Goal: Information Seeking & Learning: Check status

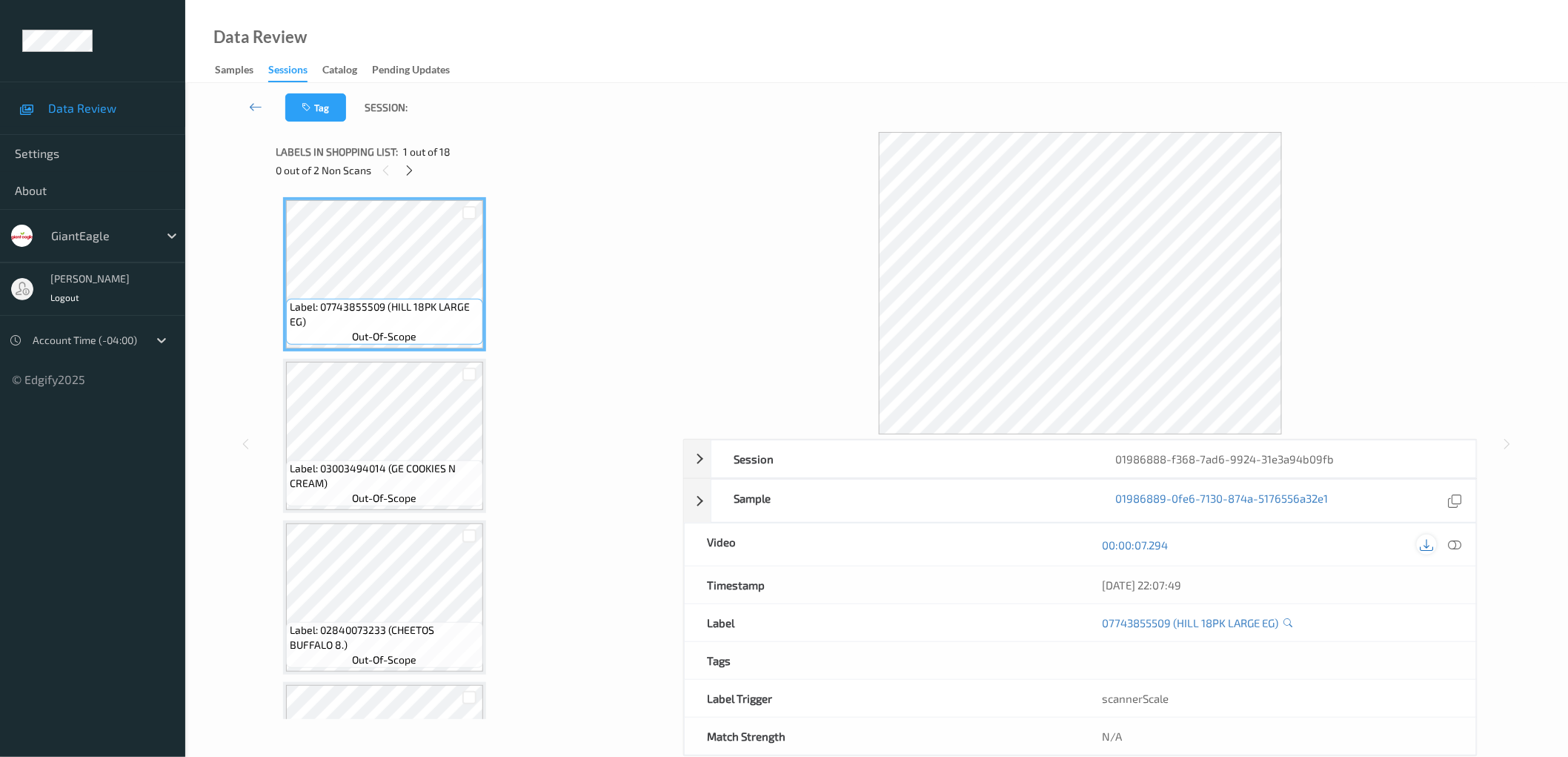
click at [1424, 547] on icon at bounding box center [1426, 544] width 13 height 13
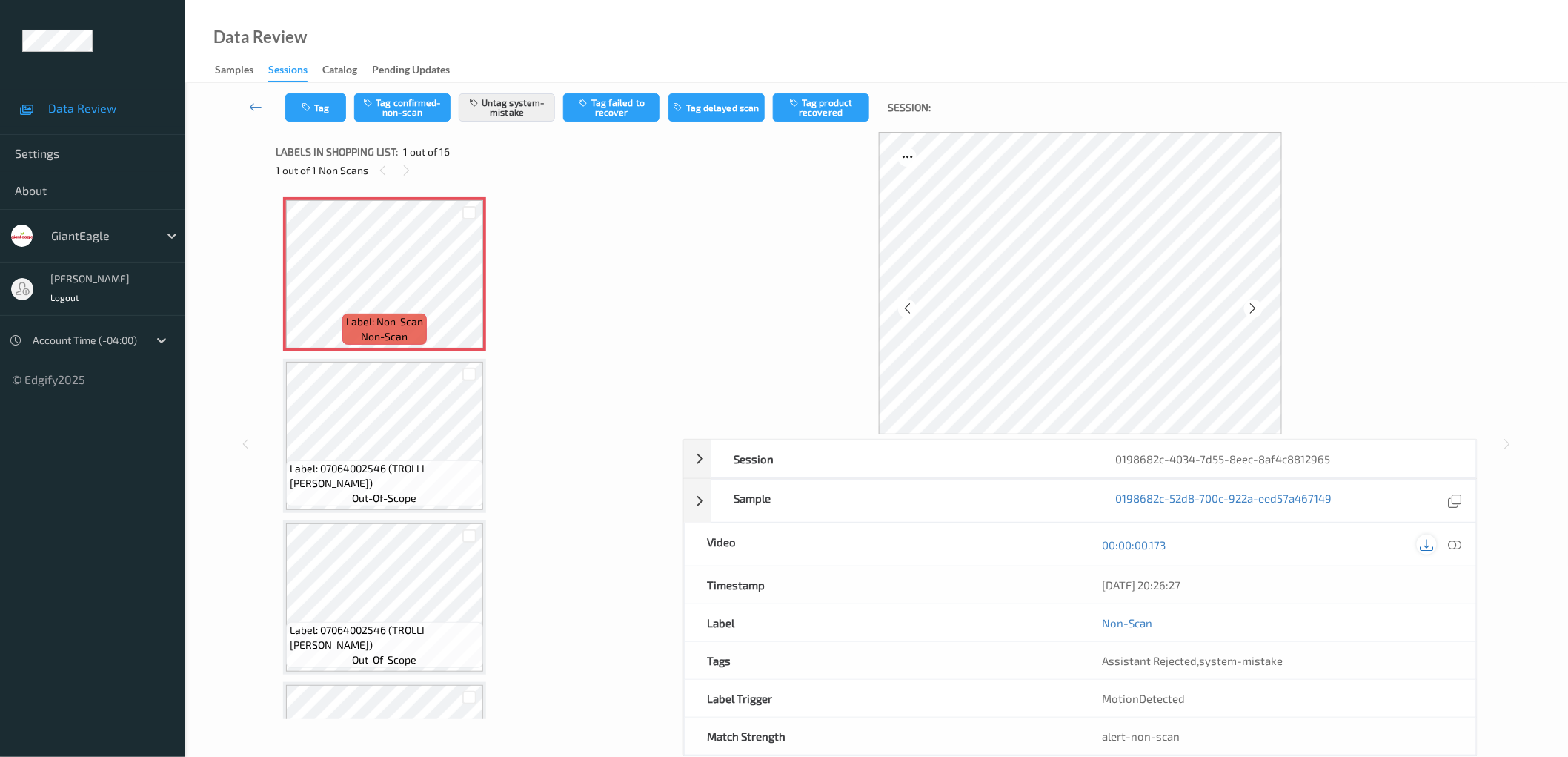
click at [1426, 543] on icon at bounding box center [1426, 544] width 13 height 13
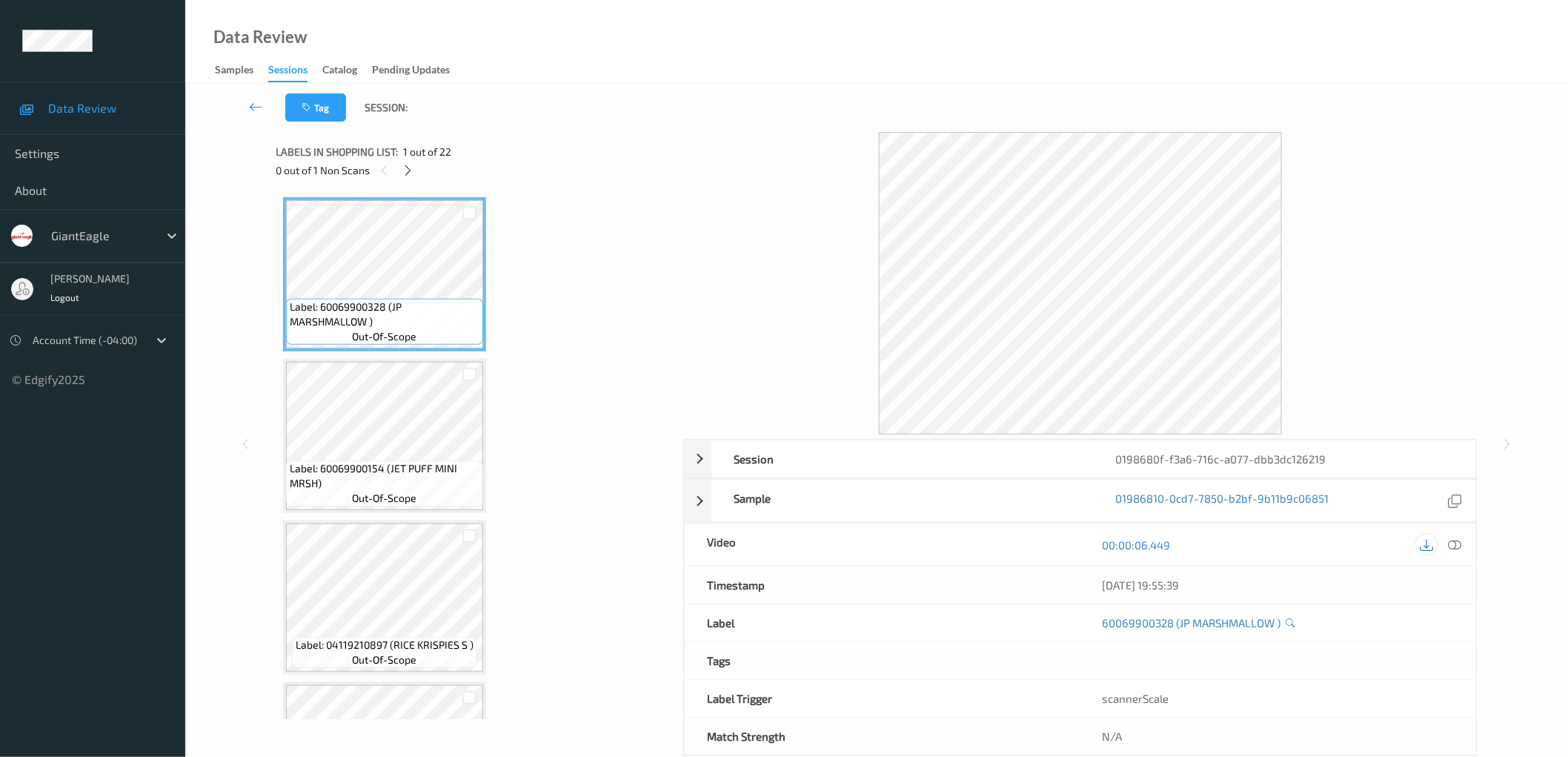
click at [1424, 545] on icon at bounding box center [1426, 544] width 13 height 13
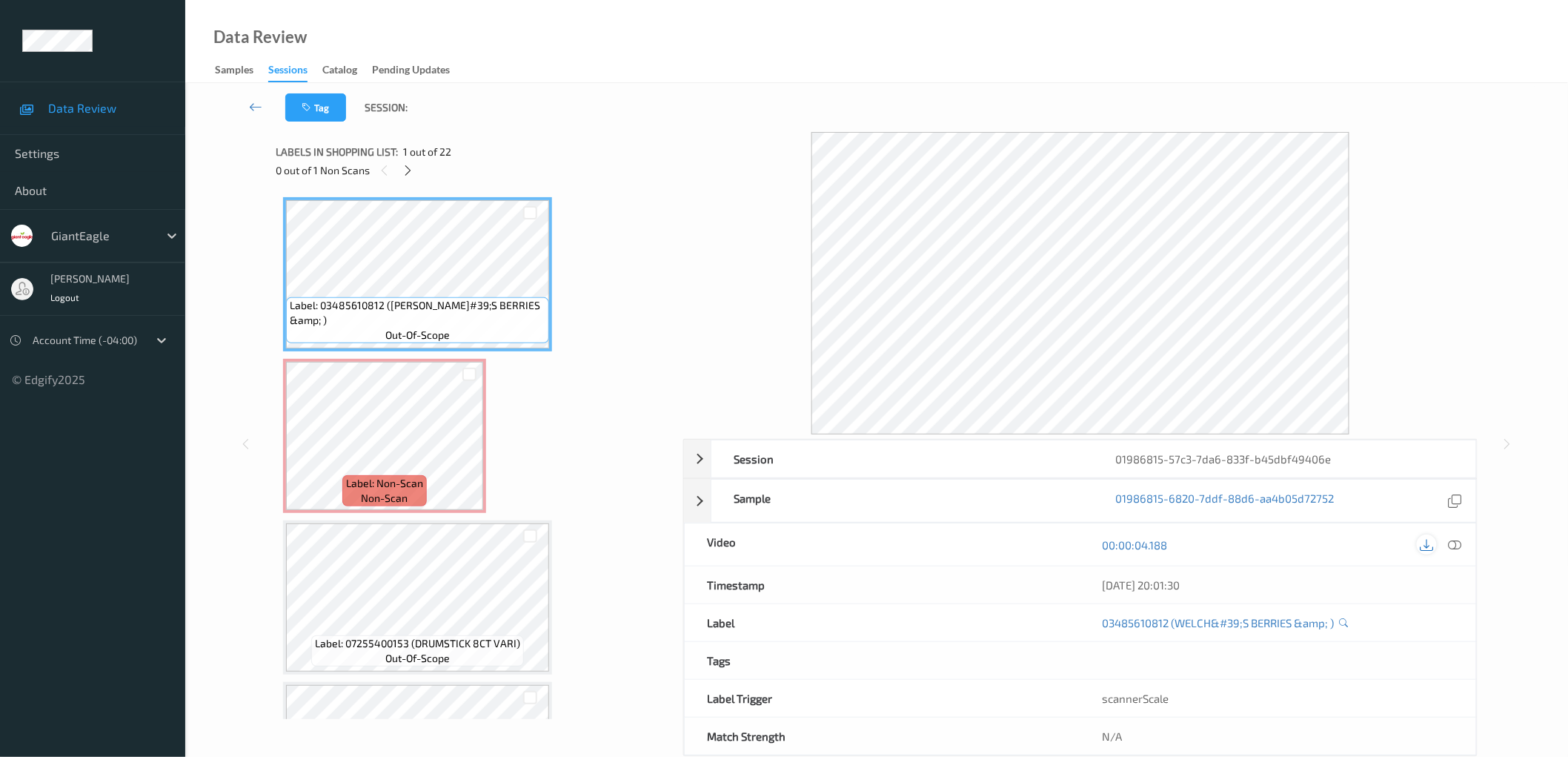
click at [1423, 547] on icon at bounding box center [1426, 544] width 13 height 13
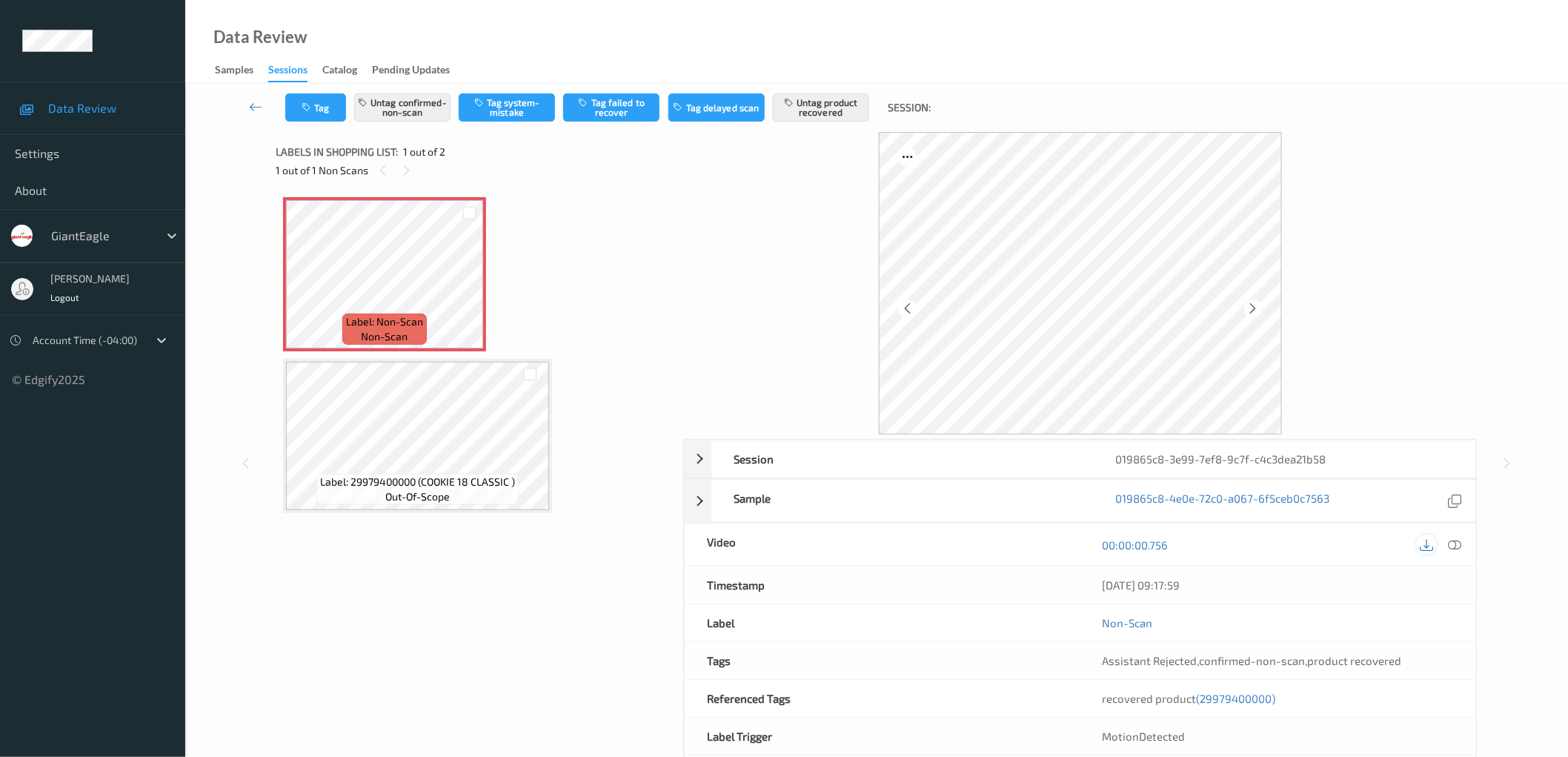
click at [1427, 541] on icon at bounding box center [1426, 544] width 13 height 13
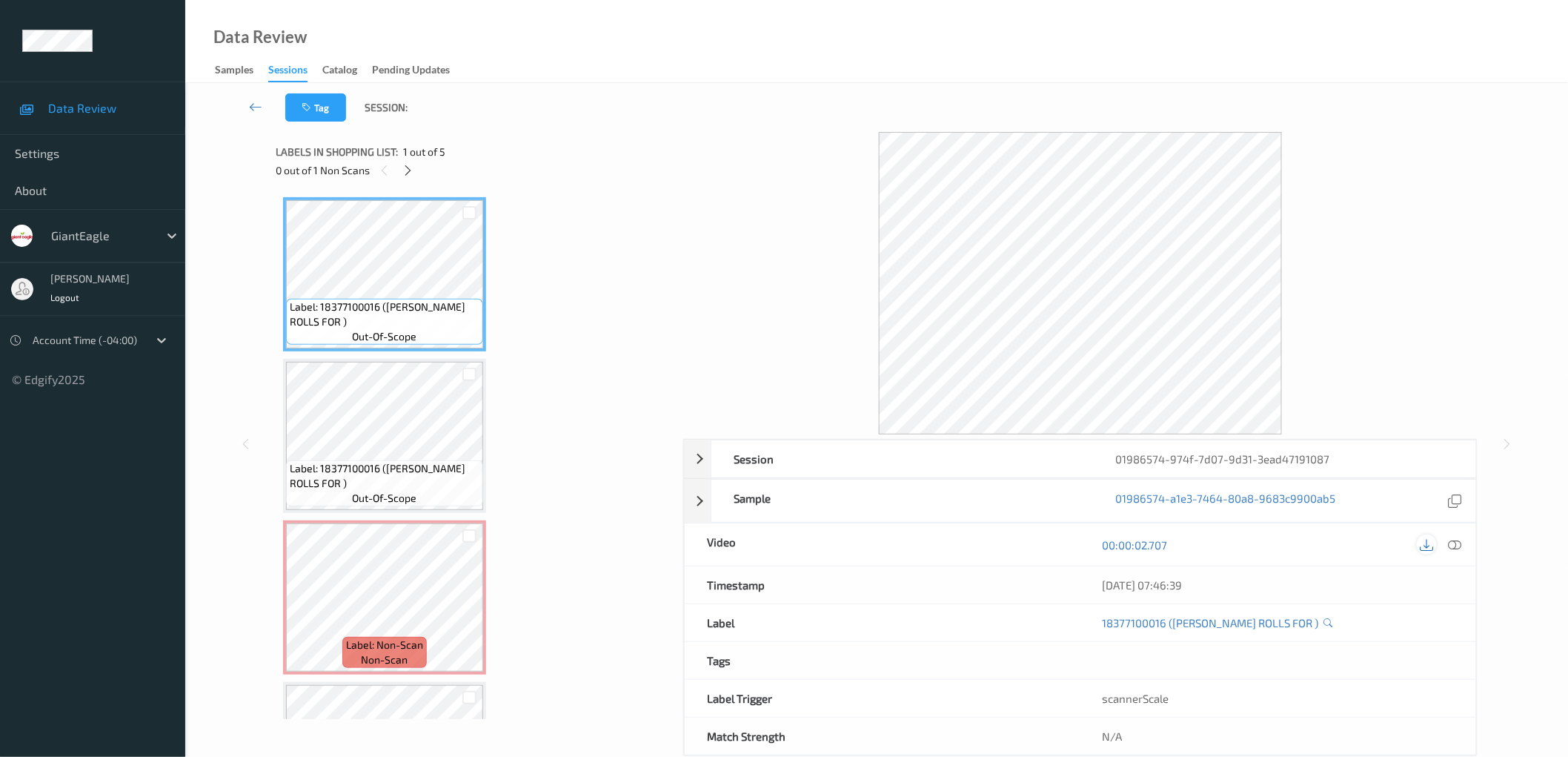
click at [1426, 539] on icon at bounding box center [1426, 544] width 13 height 13
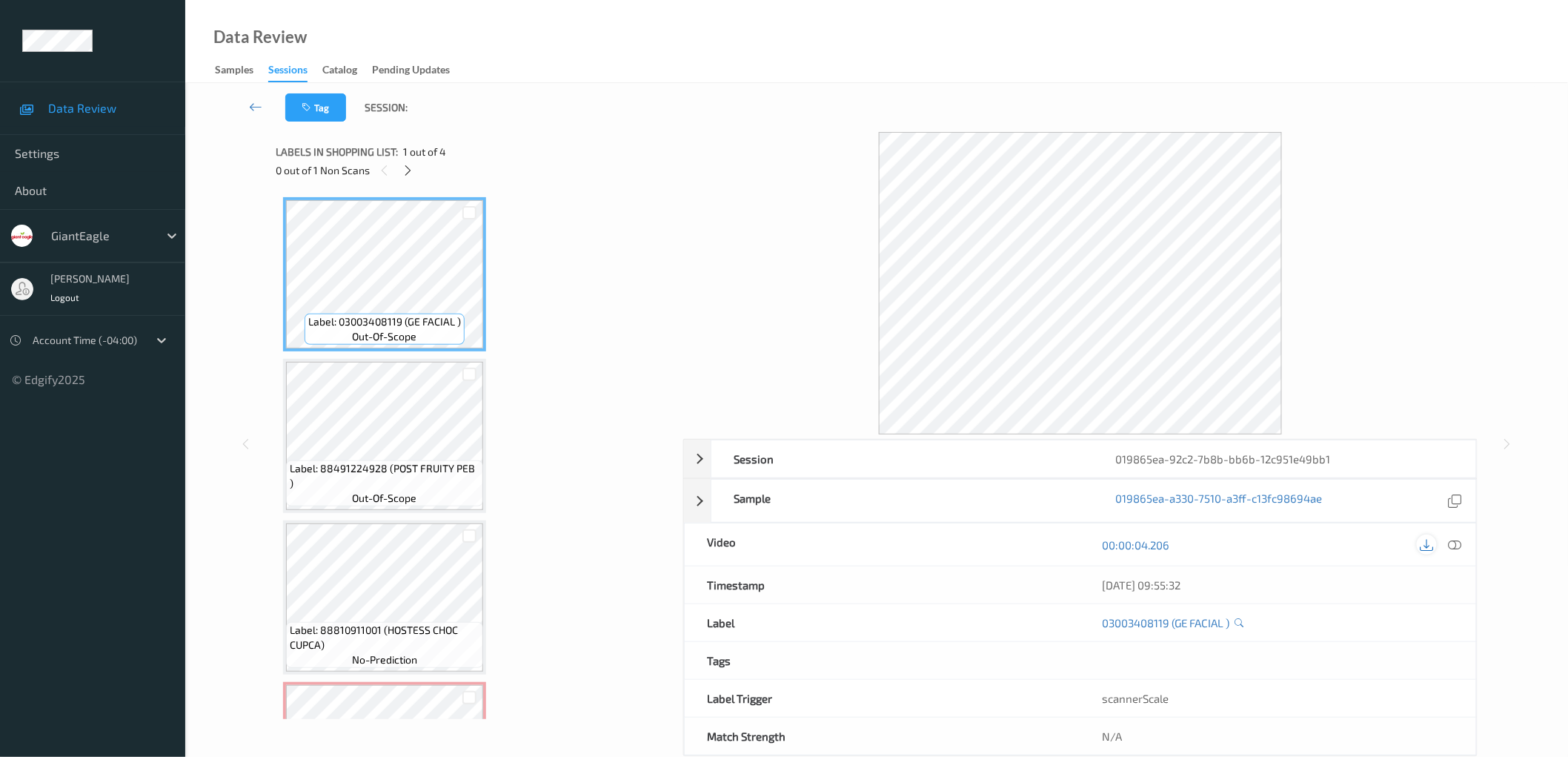
click at [1424, 551] on div at bounding box center [1426, 545] width 20 height 20
click at [1471, 106] on div "Tag Session:" at bounding box center [876, 107] width 1322 height 49
click at [1427, 544] on icon at bounding box center [1426, 544] width 13 height 13
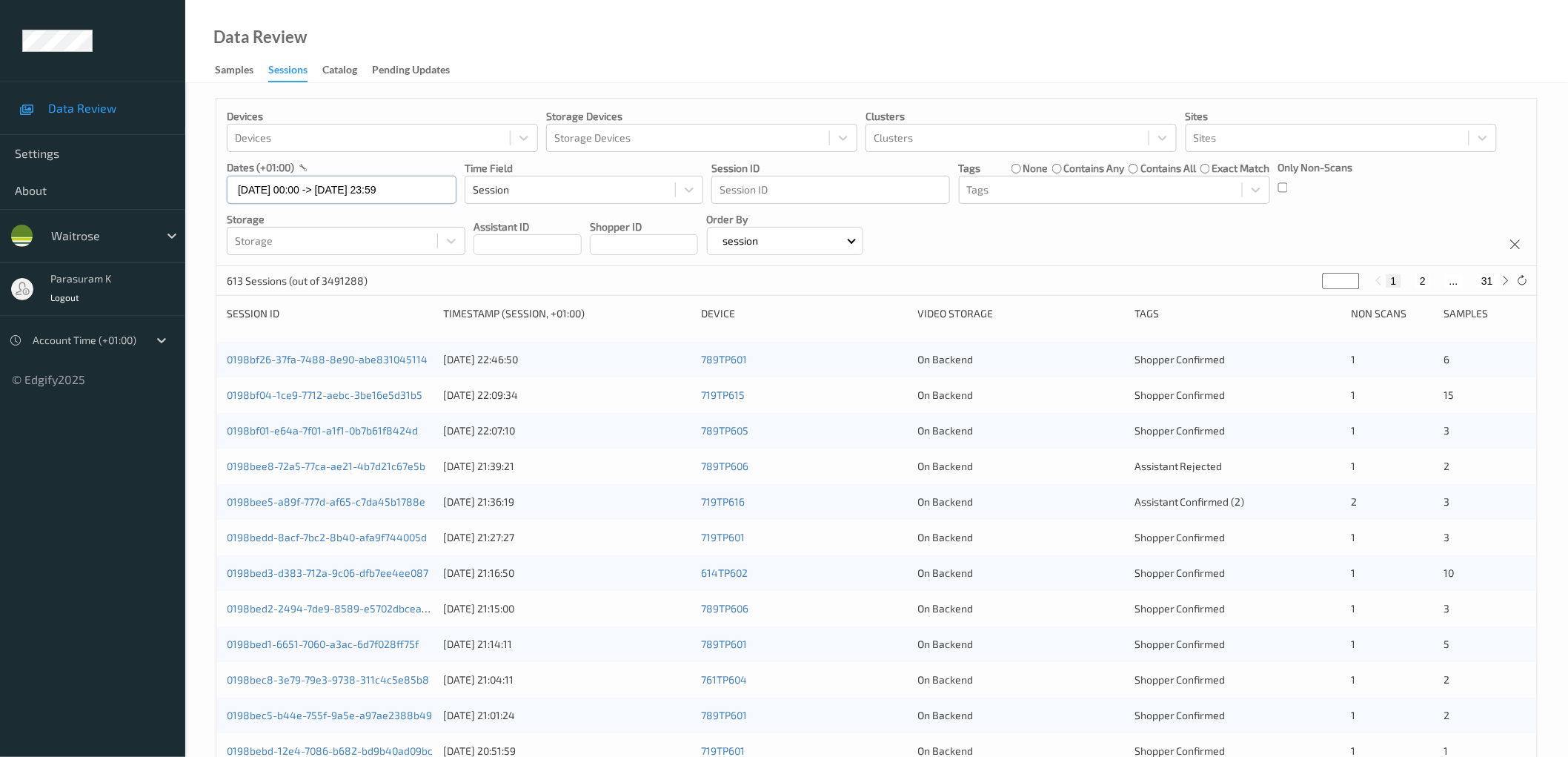
click at [350, 190] on input "[DATE] 00:00 -> [DATE] 23:59" at bounding box center [342, 190] width 230 height 28
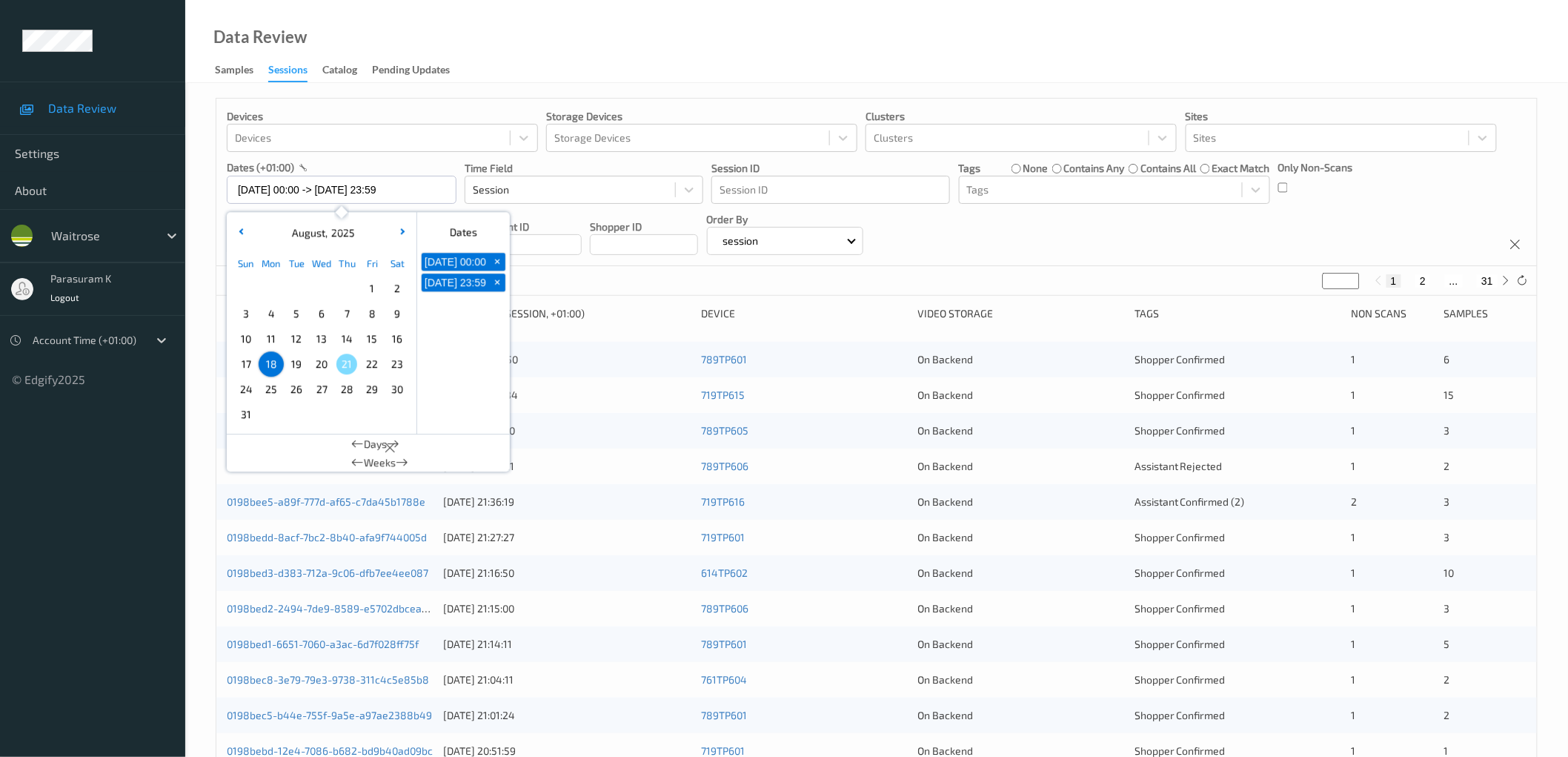
click at [293, 317] on span "5" at bounding box center [296, 313] width 20 height 20
type input "[DATE] 00:00 -> [DATE] 23:59"
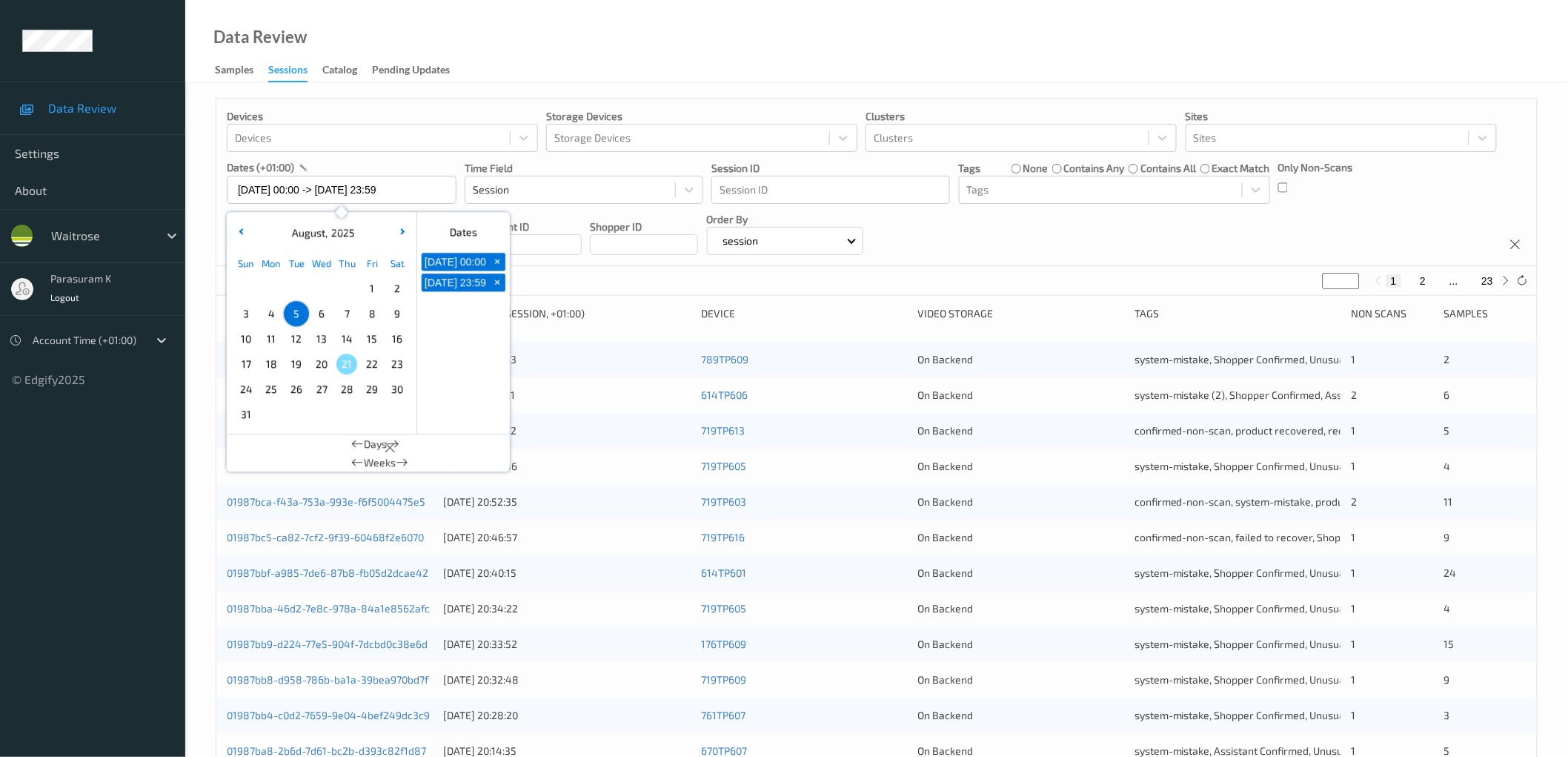
click at [1110, 233] on div "Devices Devices Storage Devices Storage Devices Clusters Clusters Sites Sites d…" at bounding box center [876, 182] width 1320 height 168
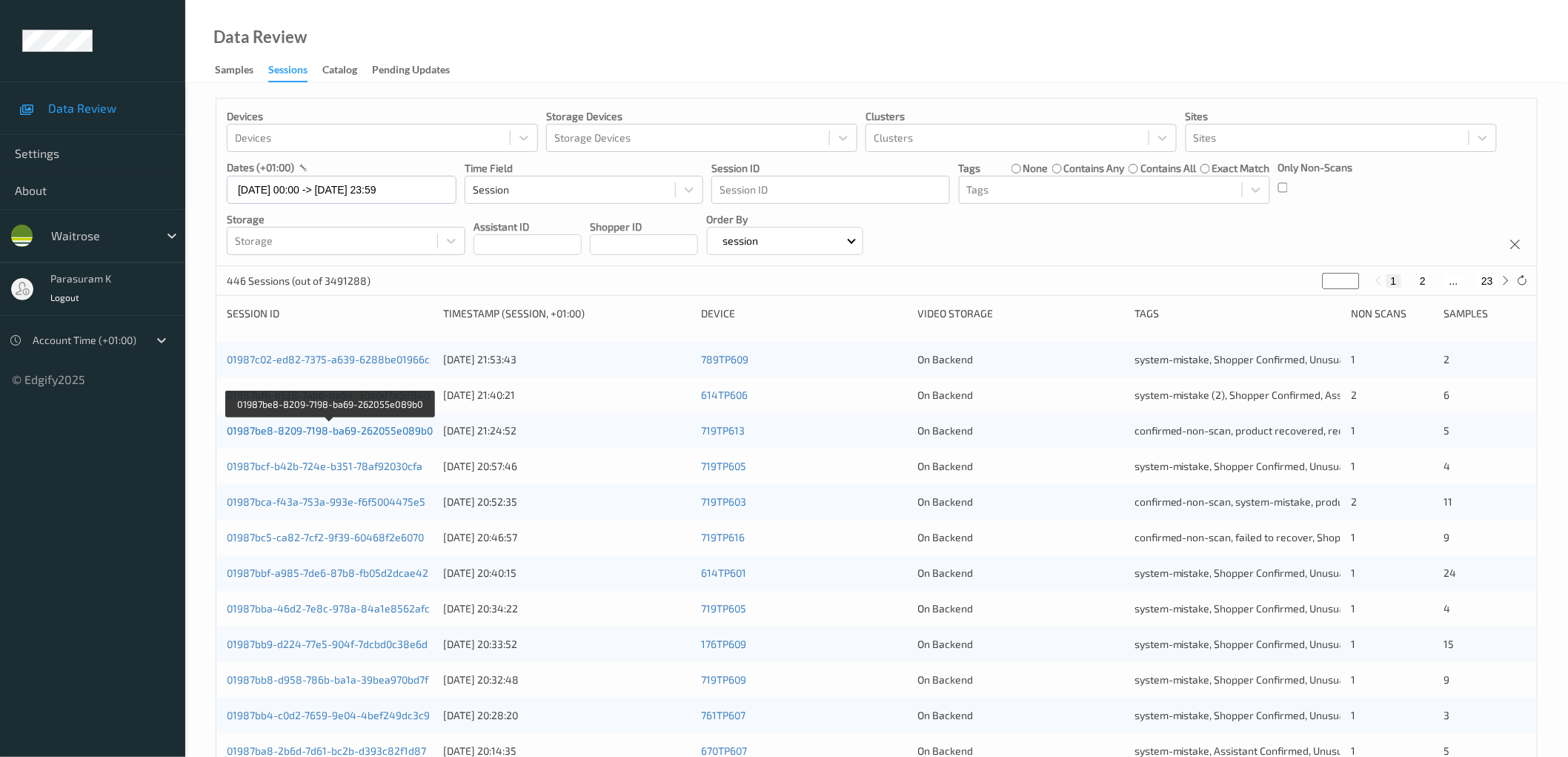
click at [400, 431] on link "01987be8-8209-7198-ba69-262055e089b0" at bounding box center [330, 431] width 206 height 13
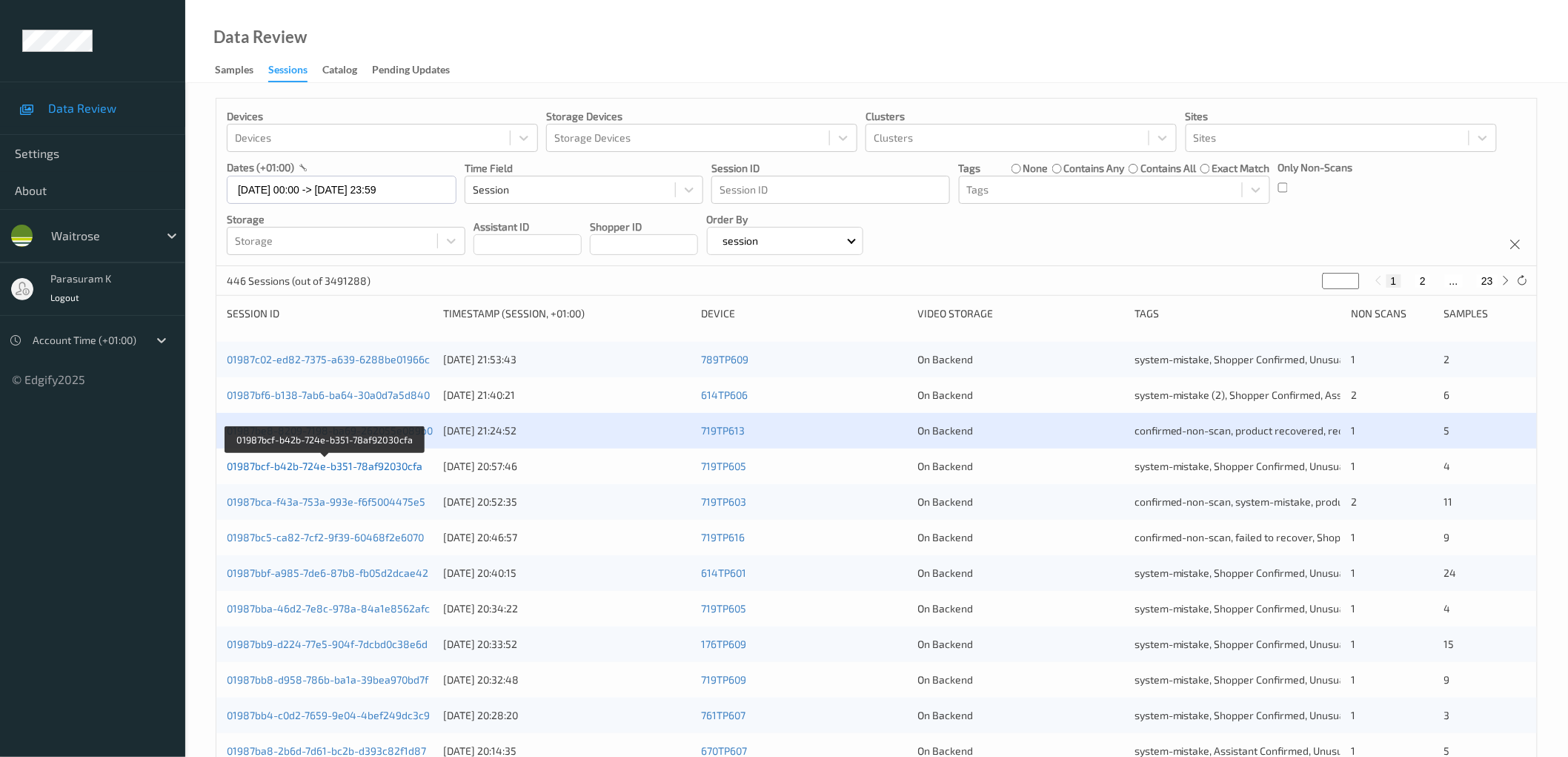
click at [398, 468] on link "01987bcf-b42b-724e-b351-78af92030cfa" at bounding box center [324, 466] width 195 height 13
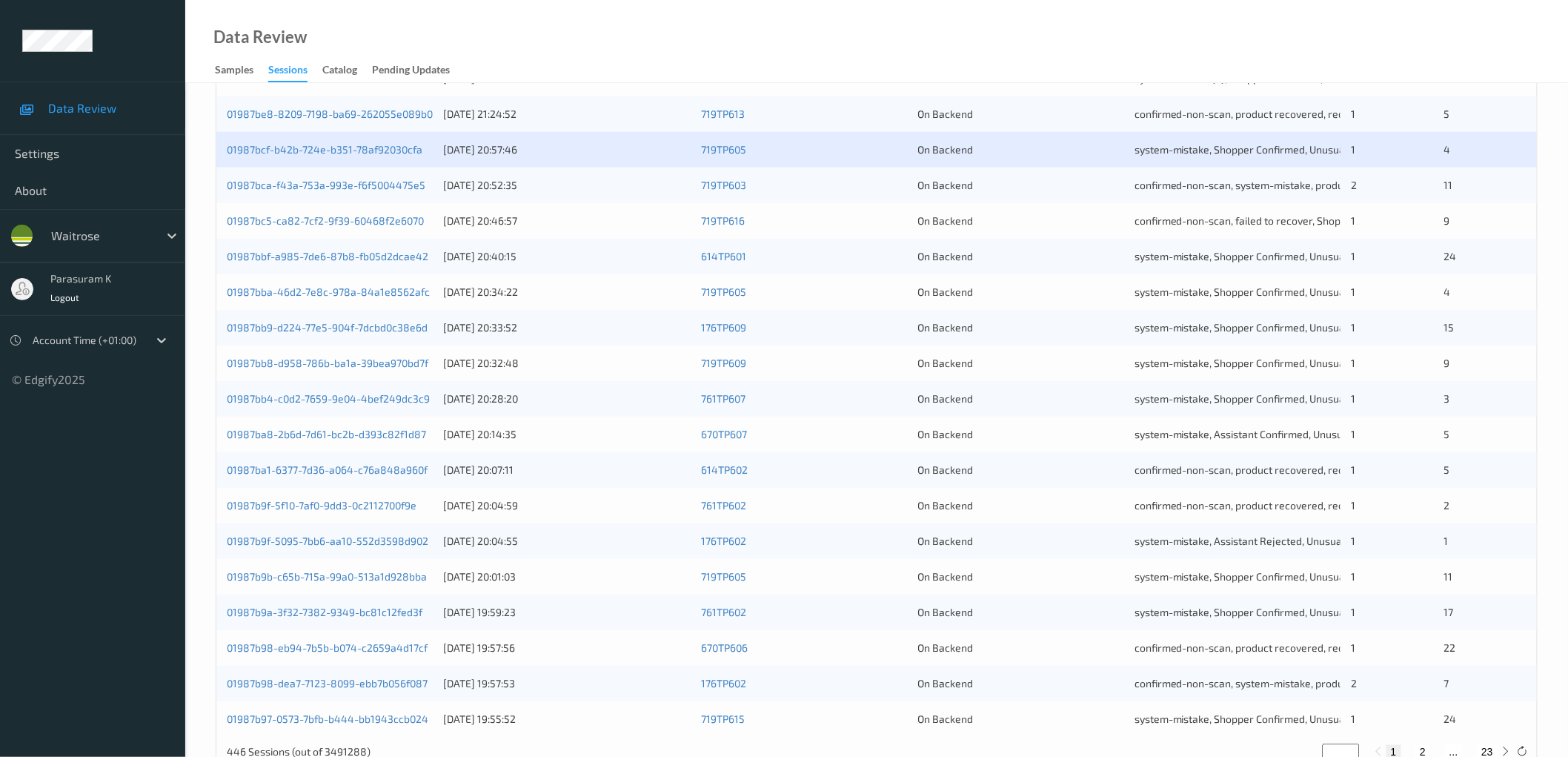
scroll to position [329, 0]
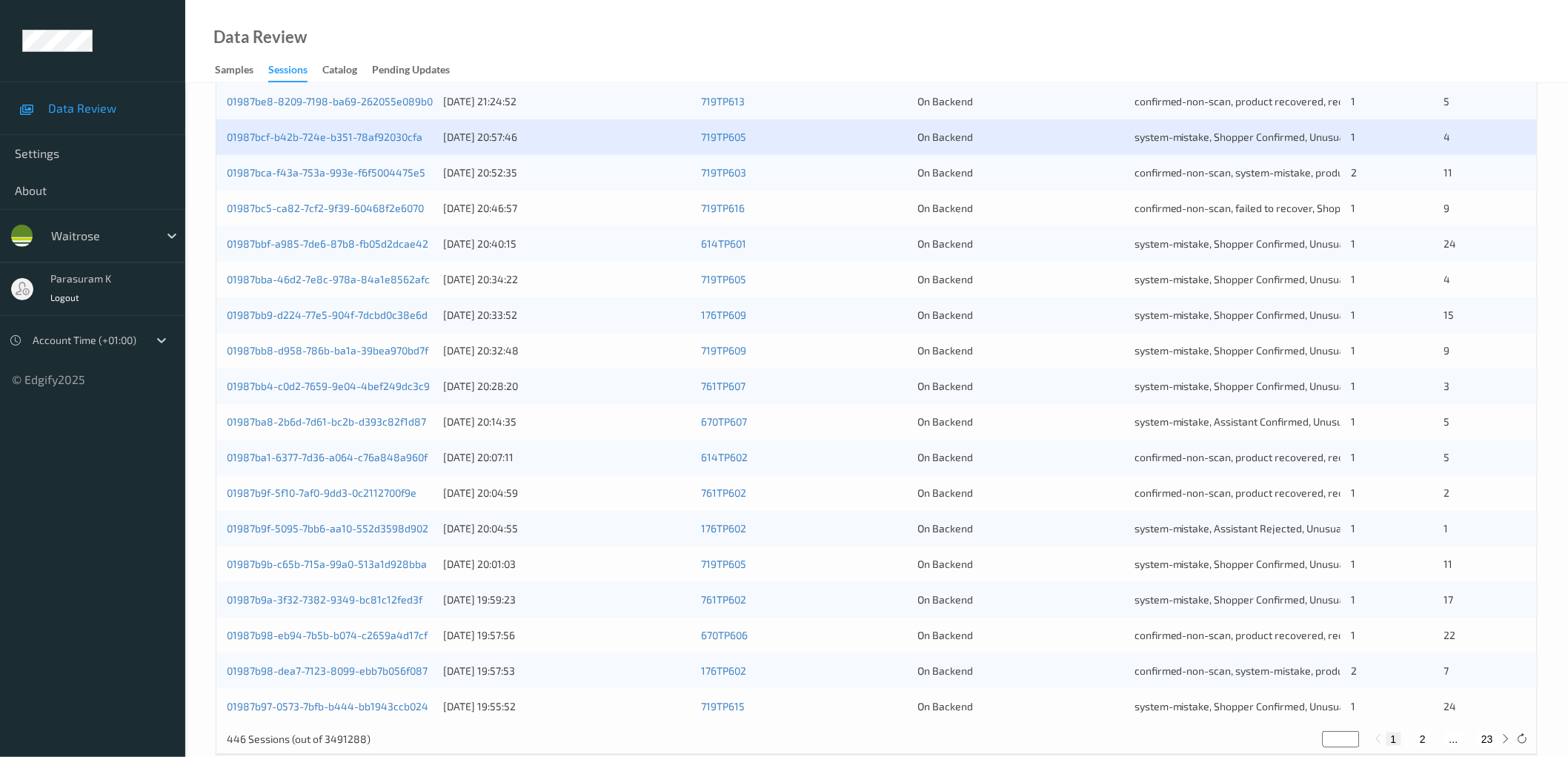
click at [398, 521] on div "01987b9f-5095-7bb6-aa10-552d3598d902" at bounding box center [330, 528] width 206 height 15
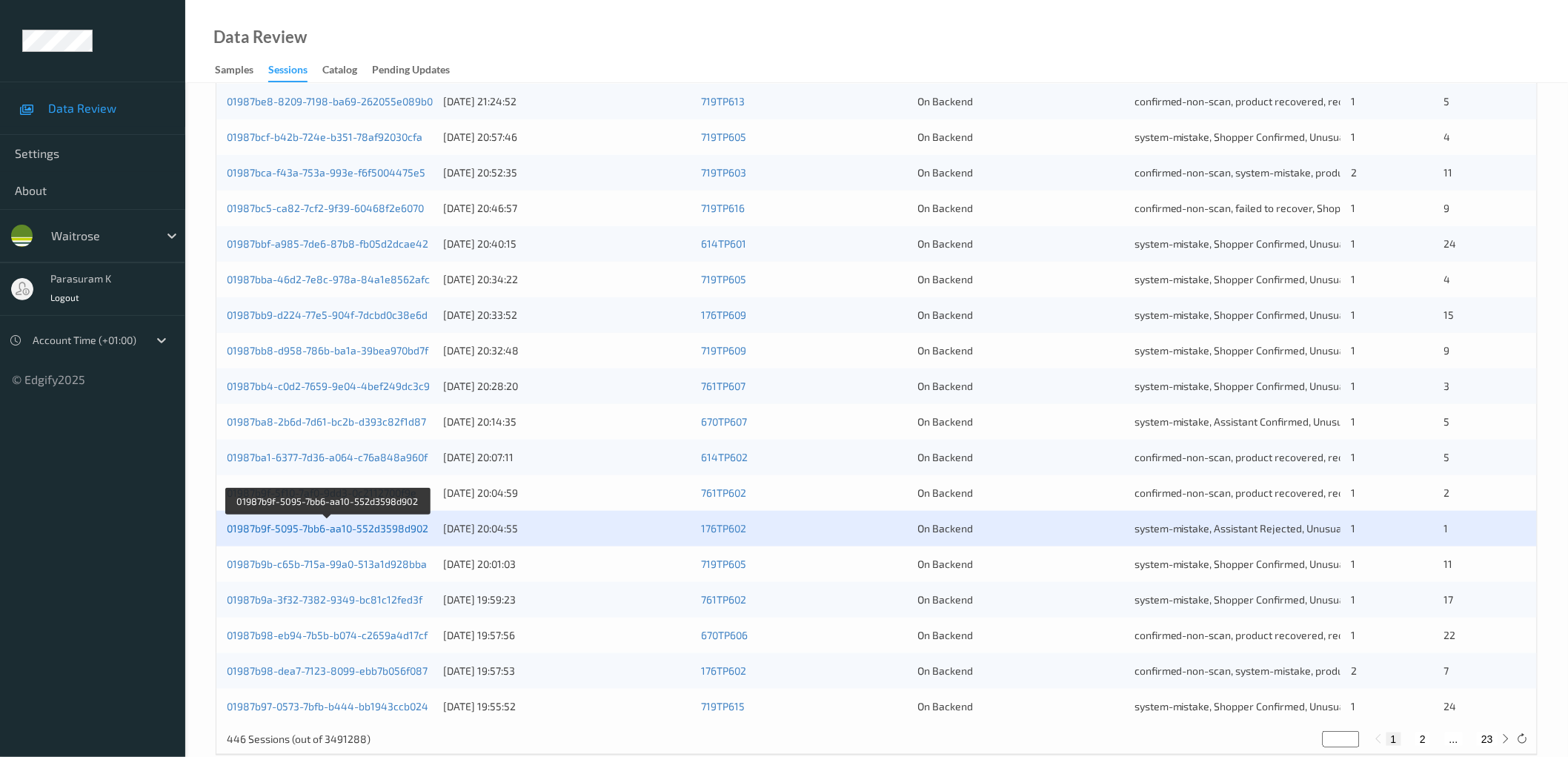
click at [395, 527] on link "01987b9f-5095-7bb6-aa10-552d3598d902" at bounding box center [328, 528] width 202 height 13
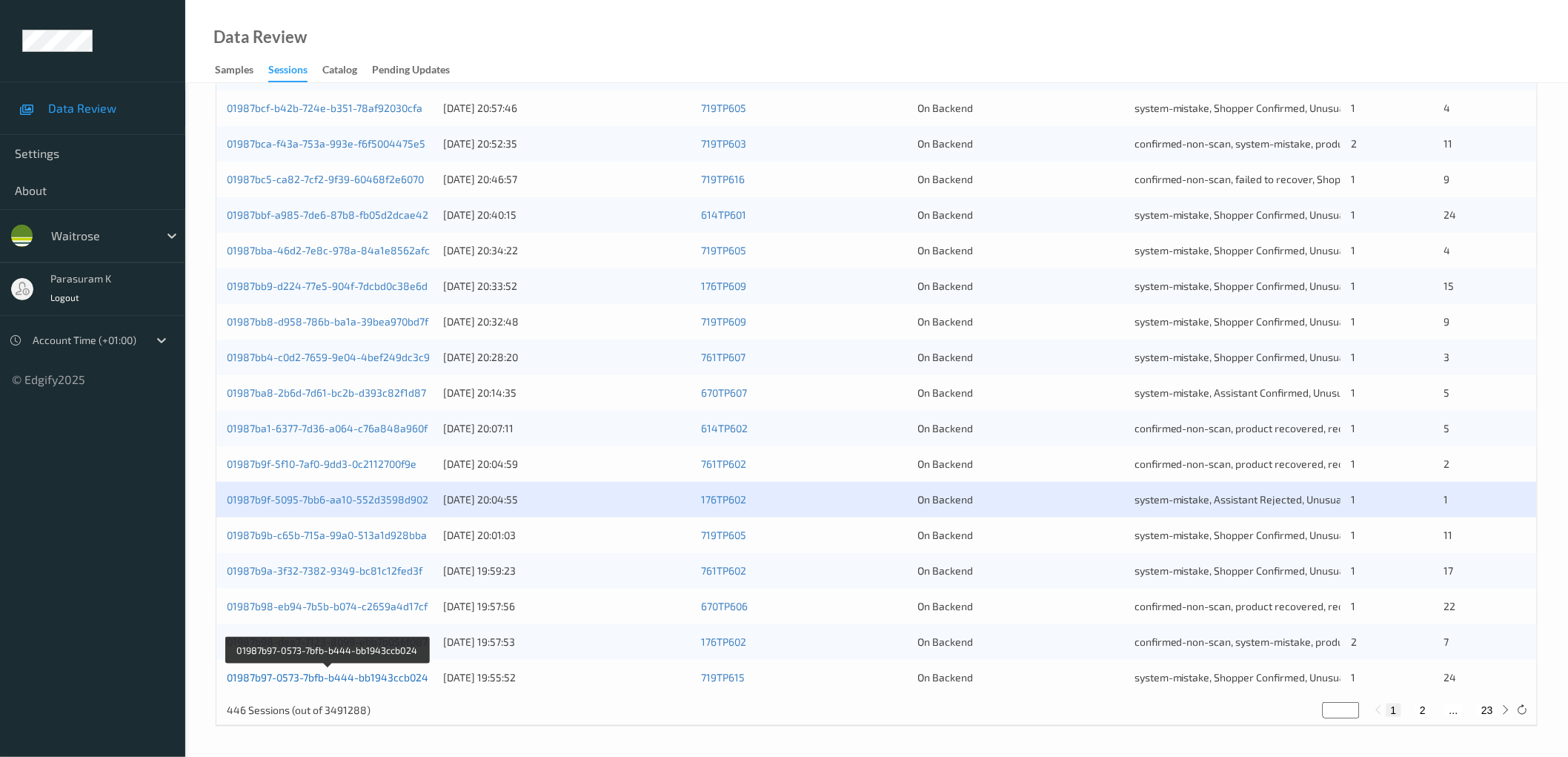
click at [387, 680] on link "01987b97-0573-7bfb-b444-bb1943ccb024" at bounding box center [328, 677] width 202 height 13
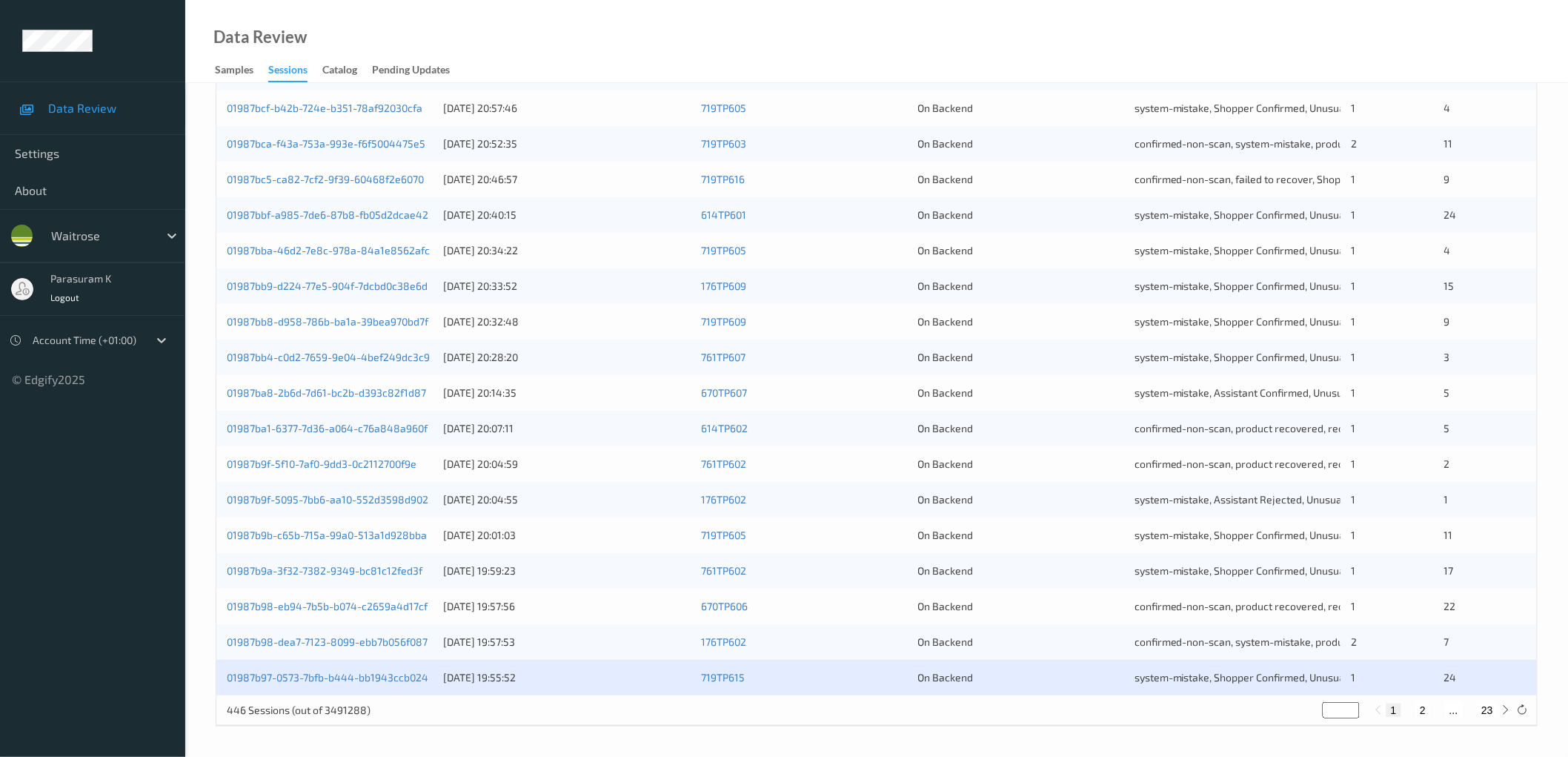
click at [1424, 712] on button "2" at bounding box center [1423, 710] width 15 height 13
type input "*"
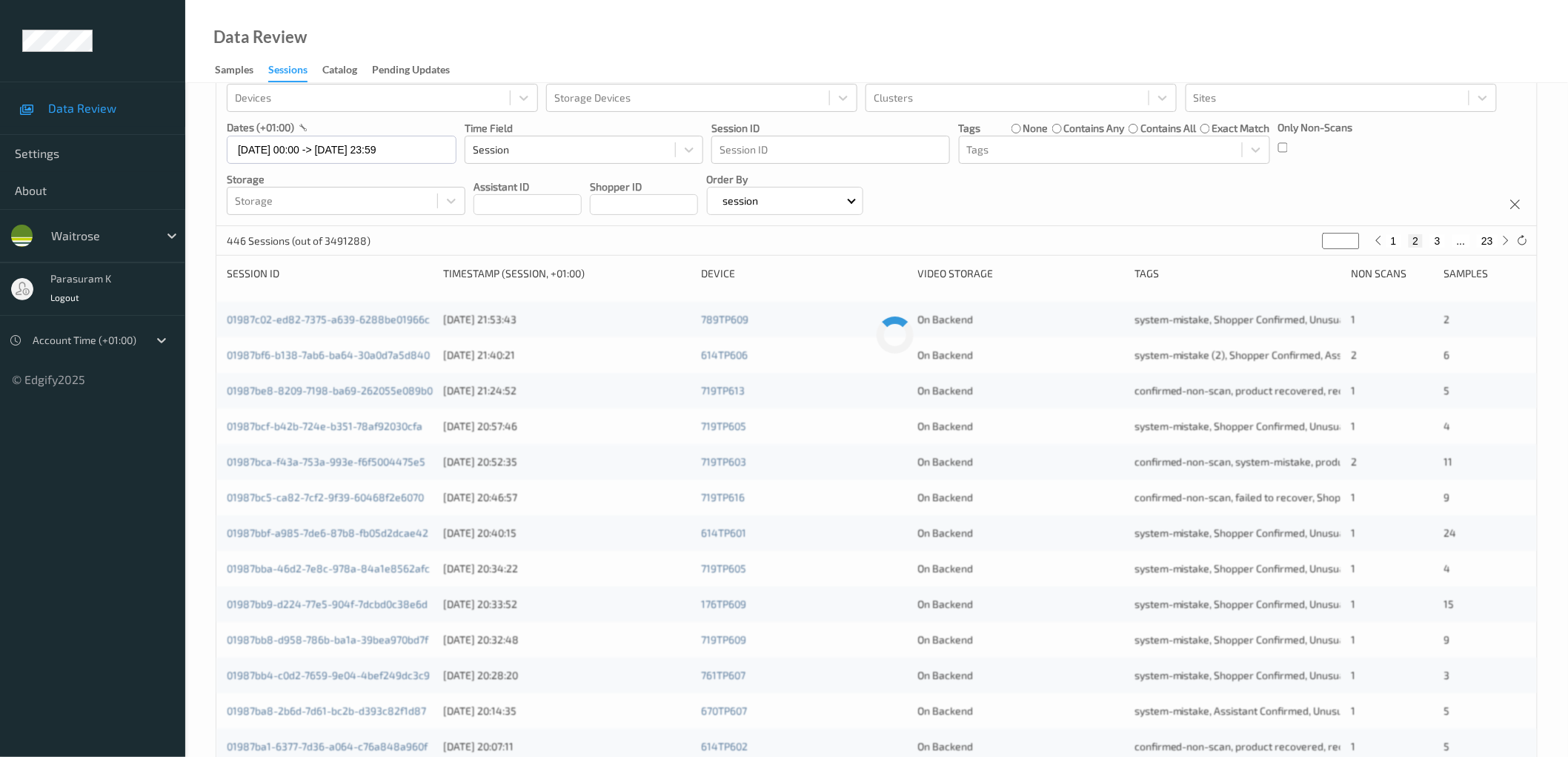
scroll to position [0, 0]
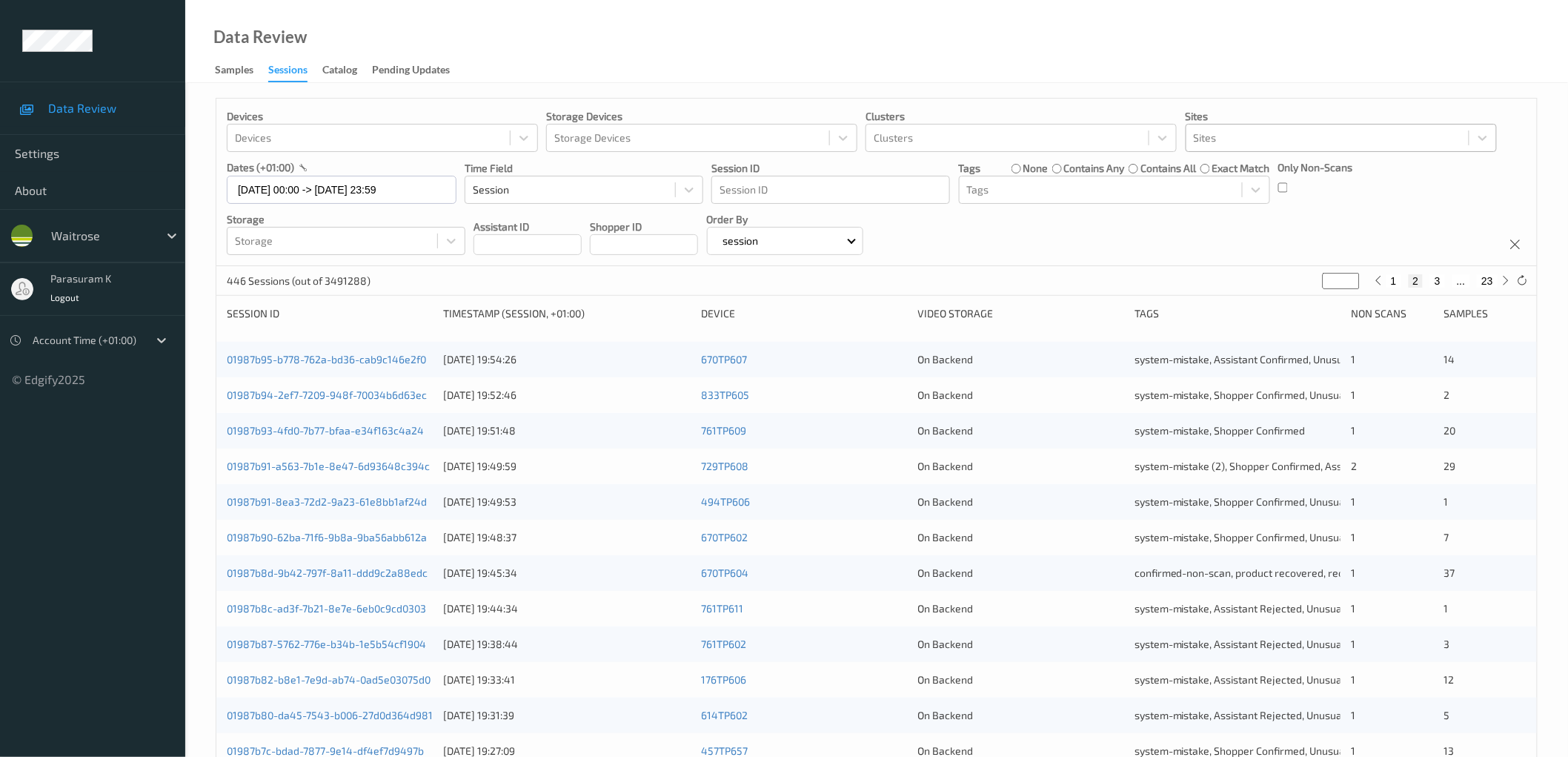
click at [1223, 138] on div at bounding box center [1327, 137] width 268 height 18
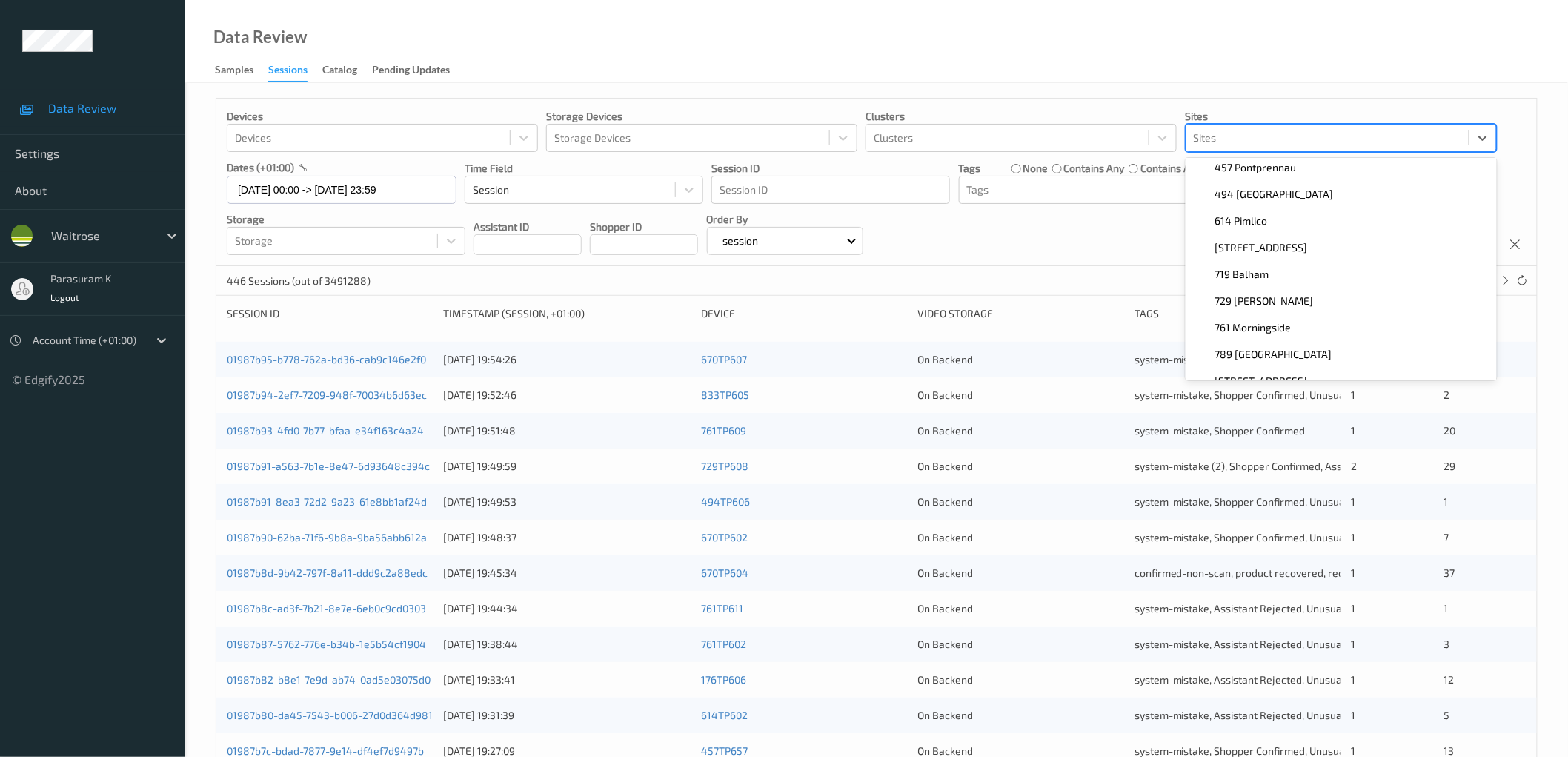
scroll to position [82, 0]
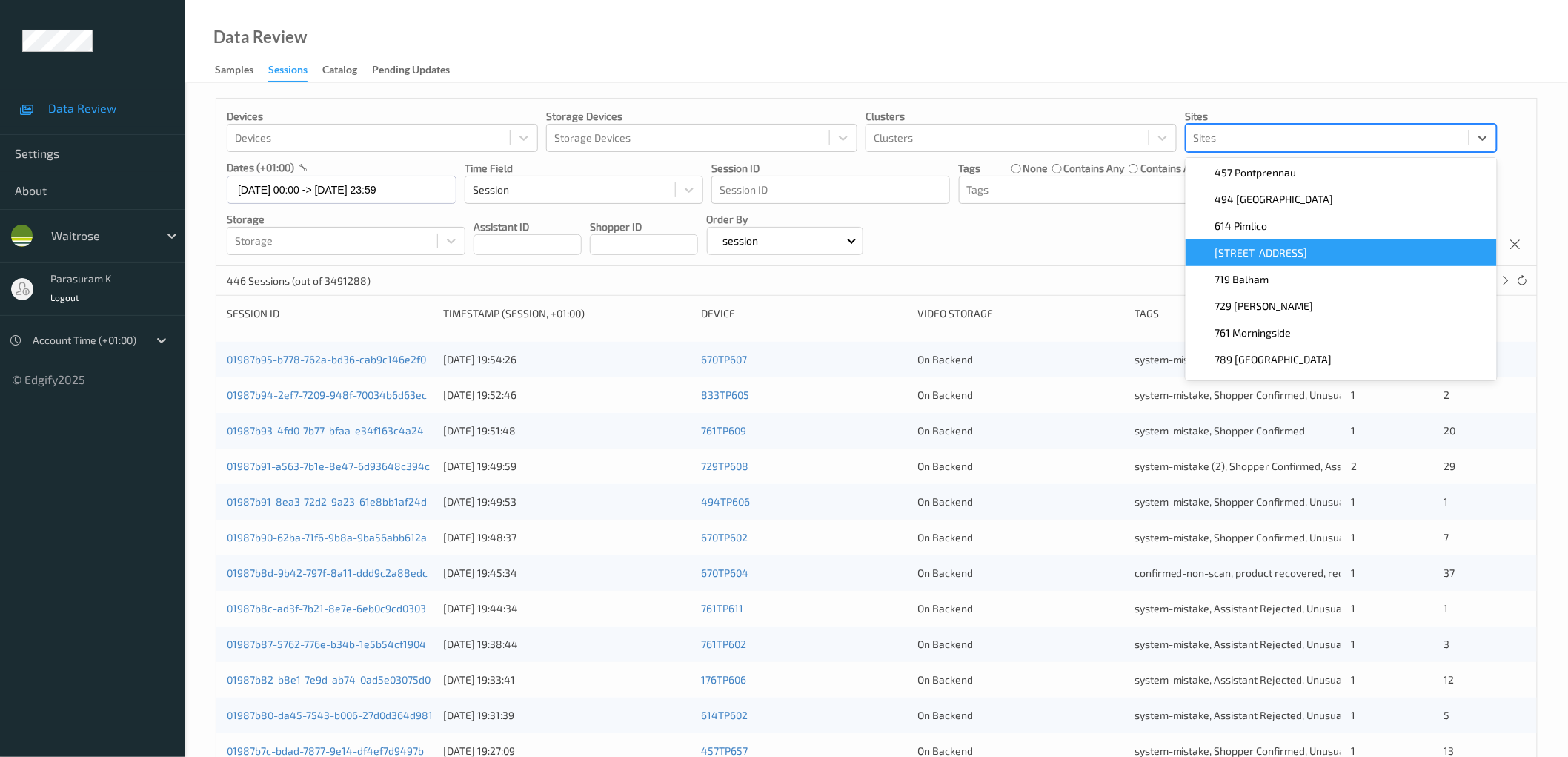
click at [1304, 261] on div "670 Mill Hill" at bounding box center [1341, 252] width 311 height 27
type input "*"
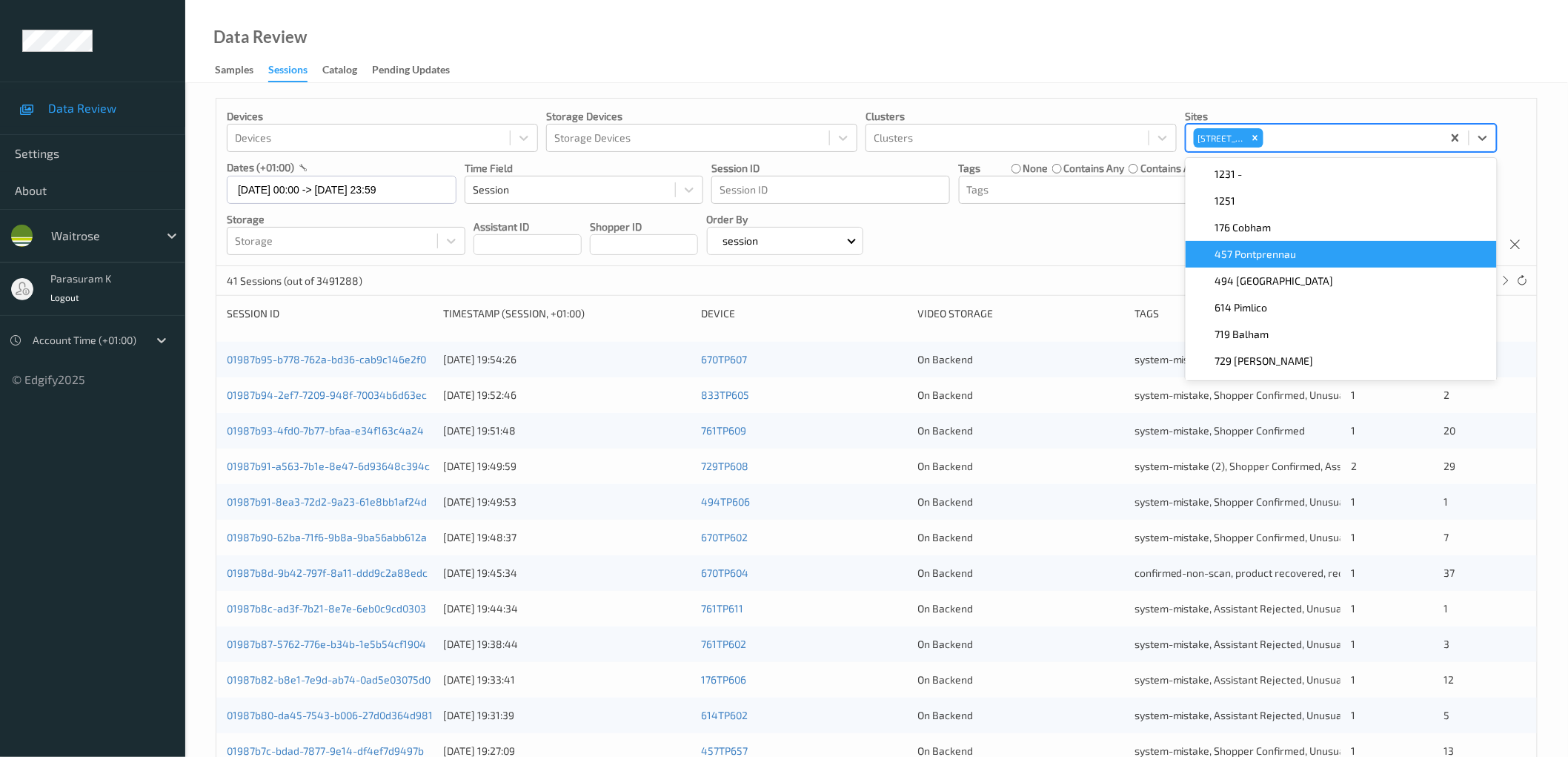
click at [1049, 221] on div "Devices Devices Storage Devices Storage Devices Clusters Clusters Sites option …" at bounding box center [876, 182] width 1320 height 168
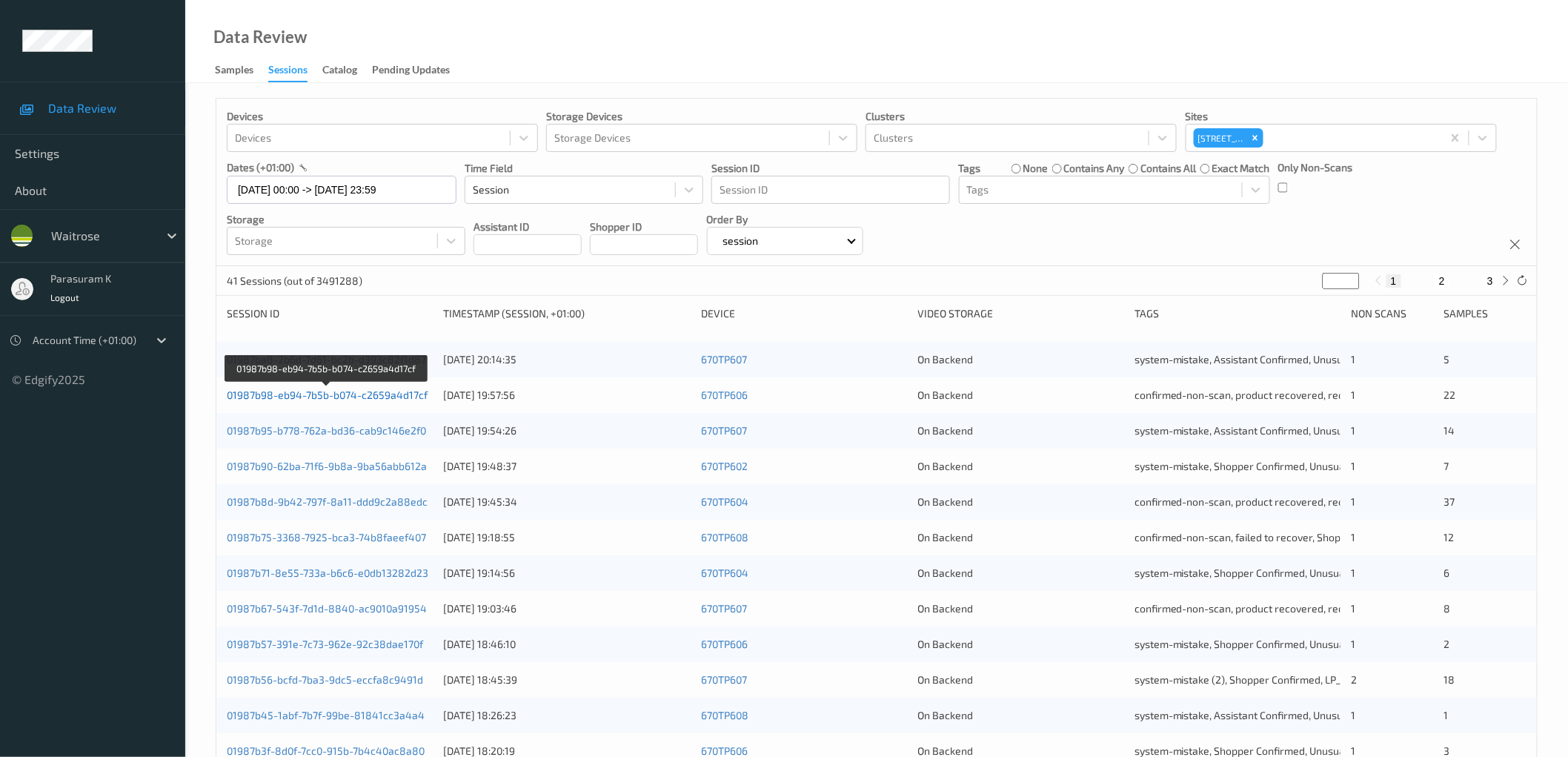
click at [410, 396] on link "01987b98-eb94-7b5b-b074-c2659a4d17cf" at bounding box center [327, 395] width 201 height 13
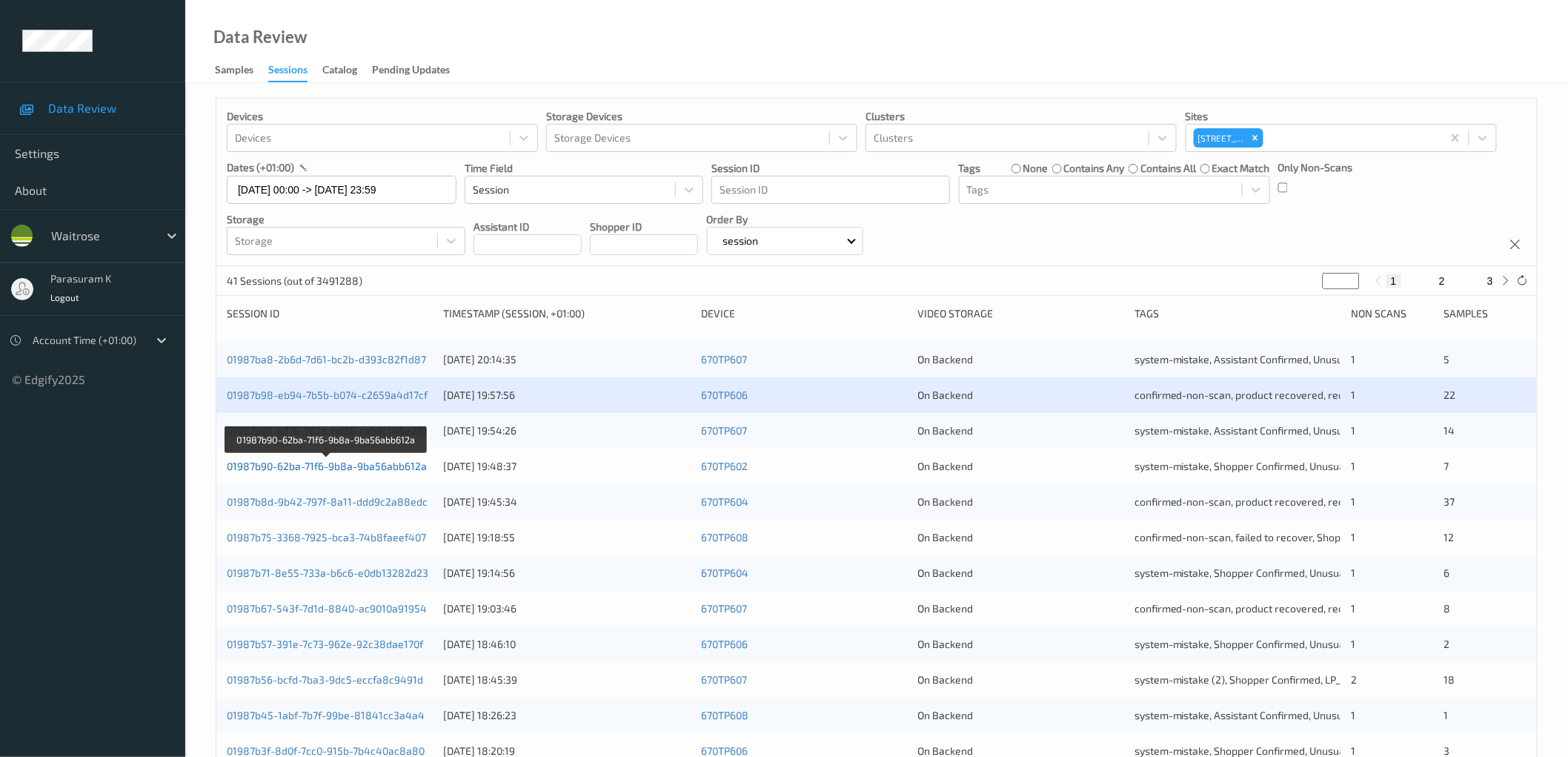
click at [386, 465] on link "01987b90-62ba-71f6-9b8a-9ba56abb612a" at bounding box center [327, 466] width 200 height 13
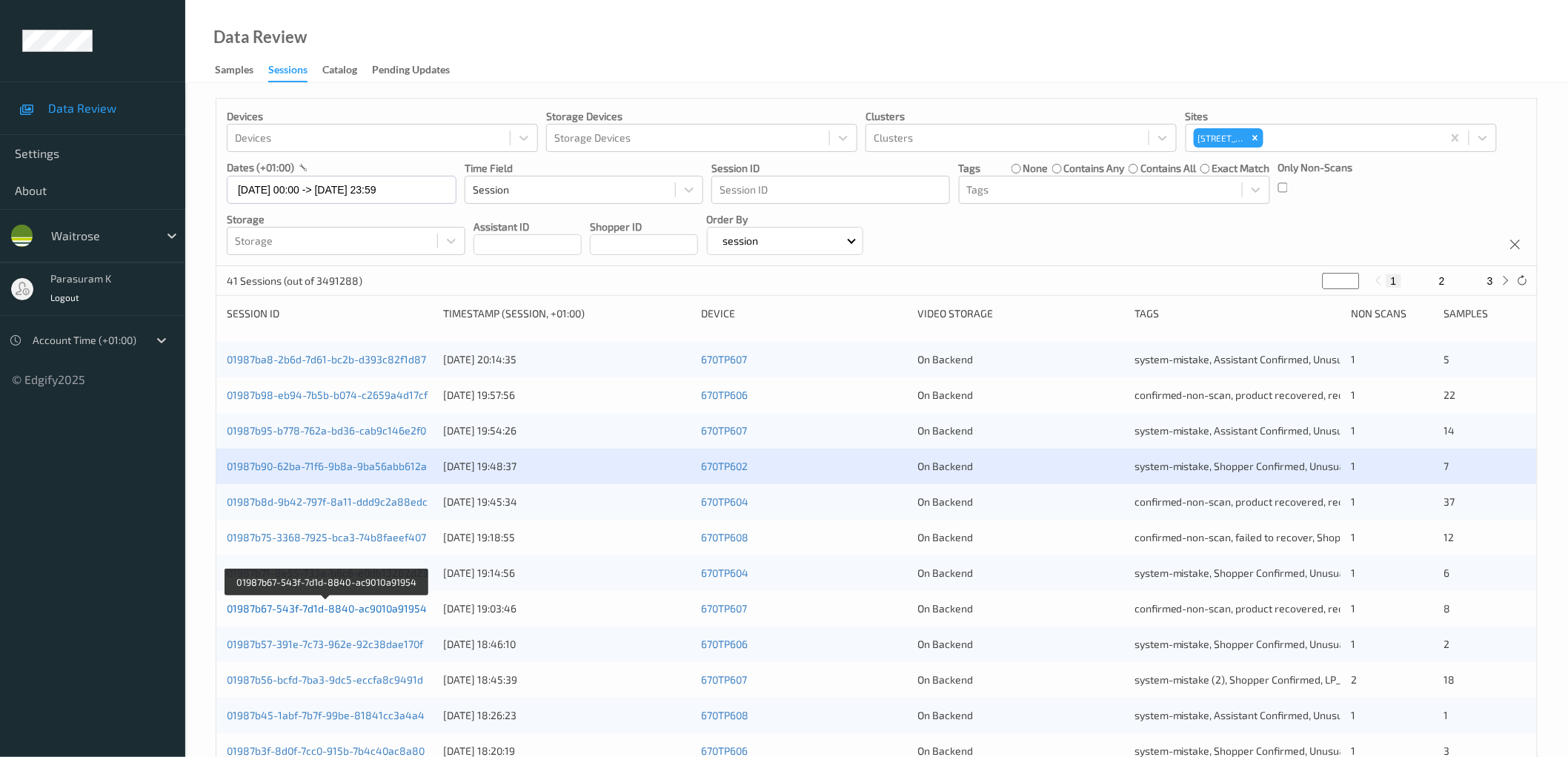
click at [380, 608] on link "01987b67-543f-7d1d-8840-ac9010a91954" at bounding box center [327, 609] width 200 height 13
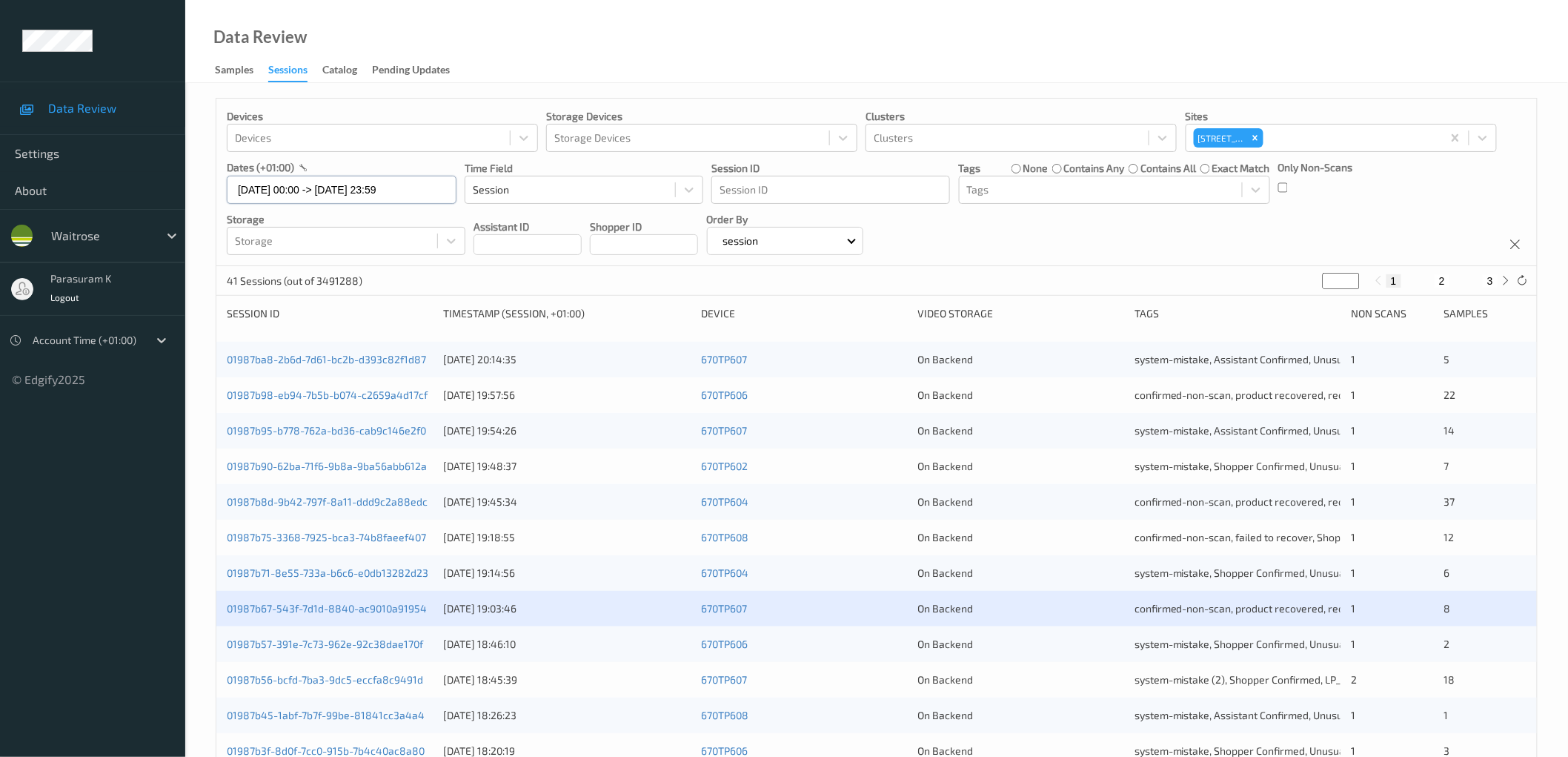
click at [356, 181] on input "05/08/2025 00:00 -> 05/08/2025 23:59" at bounding box center [342, 190] width 230 height 28
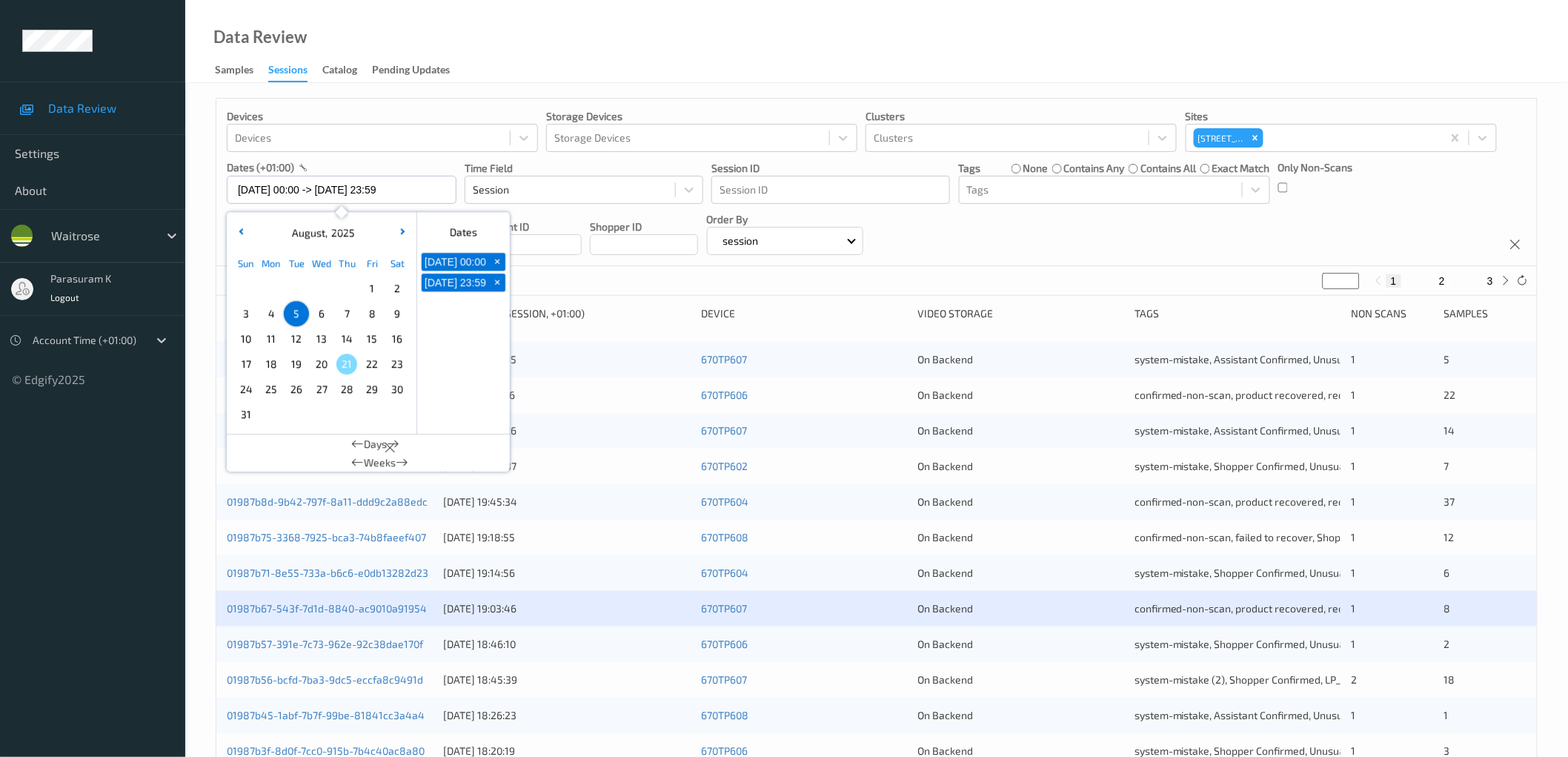
click at [272, 366] on span "18" at bounding box center [271, 364] width 20 height 20
type input "18/08/2025 00:00 -> 18/08/2025 23:59"
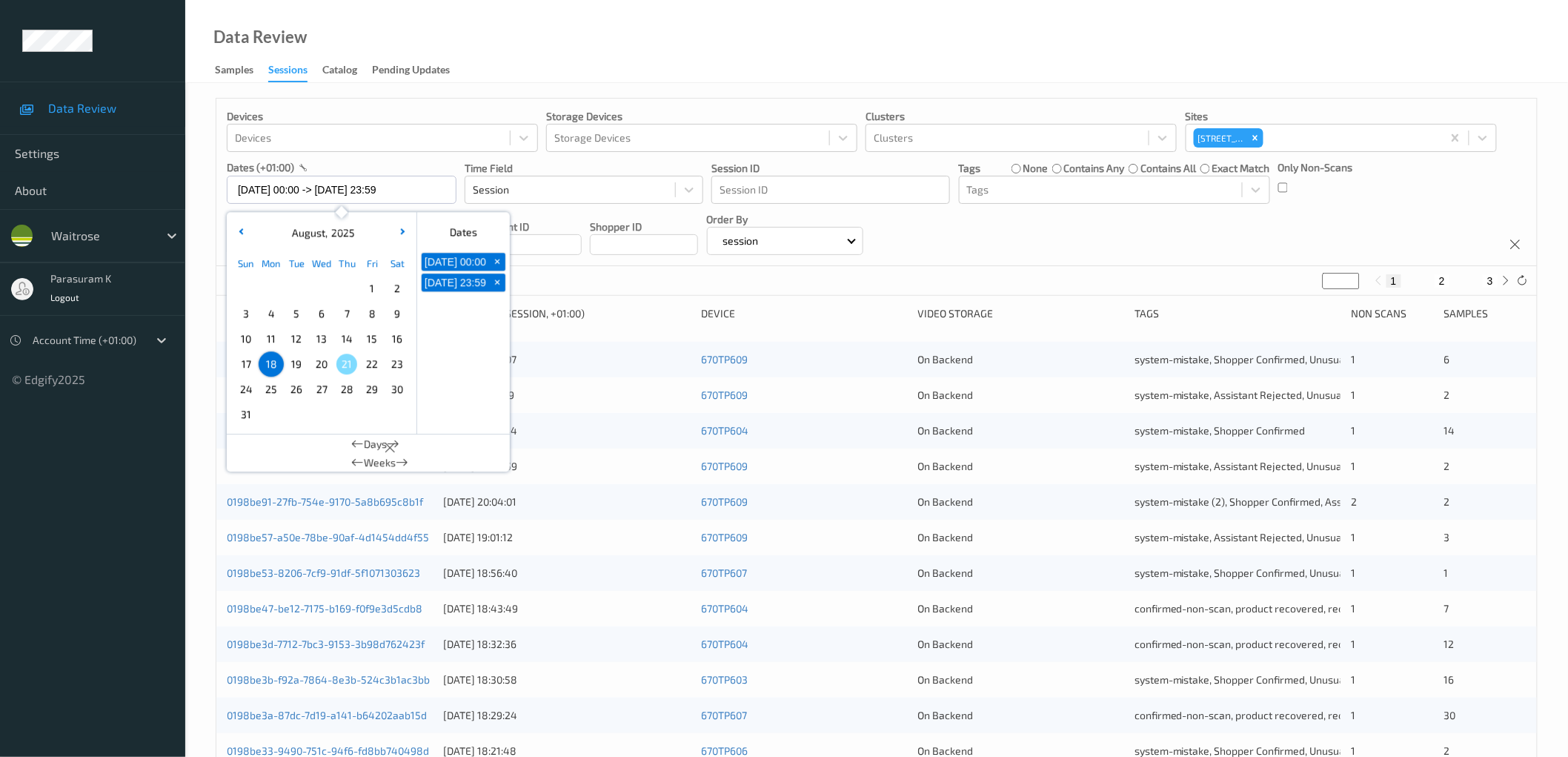
click at [1094, 243] on div "Devices Devices Storage Devices Storage Devices Clusters Clusters Sites 670 Mil…" at bounding box center [876, 182] width 1320 height 168
